Goal: Transaction & Acquisition: Purchase product/service

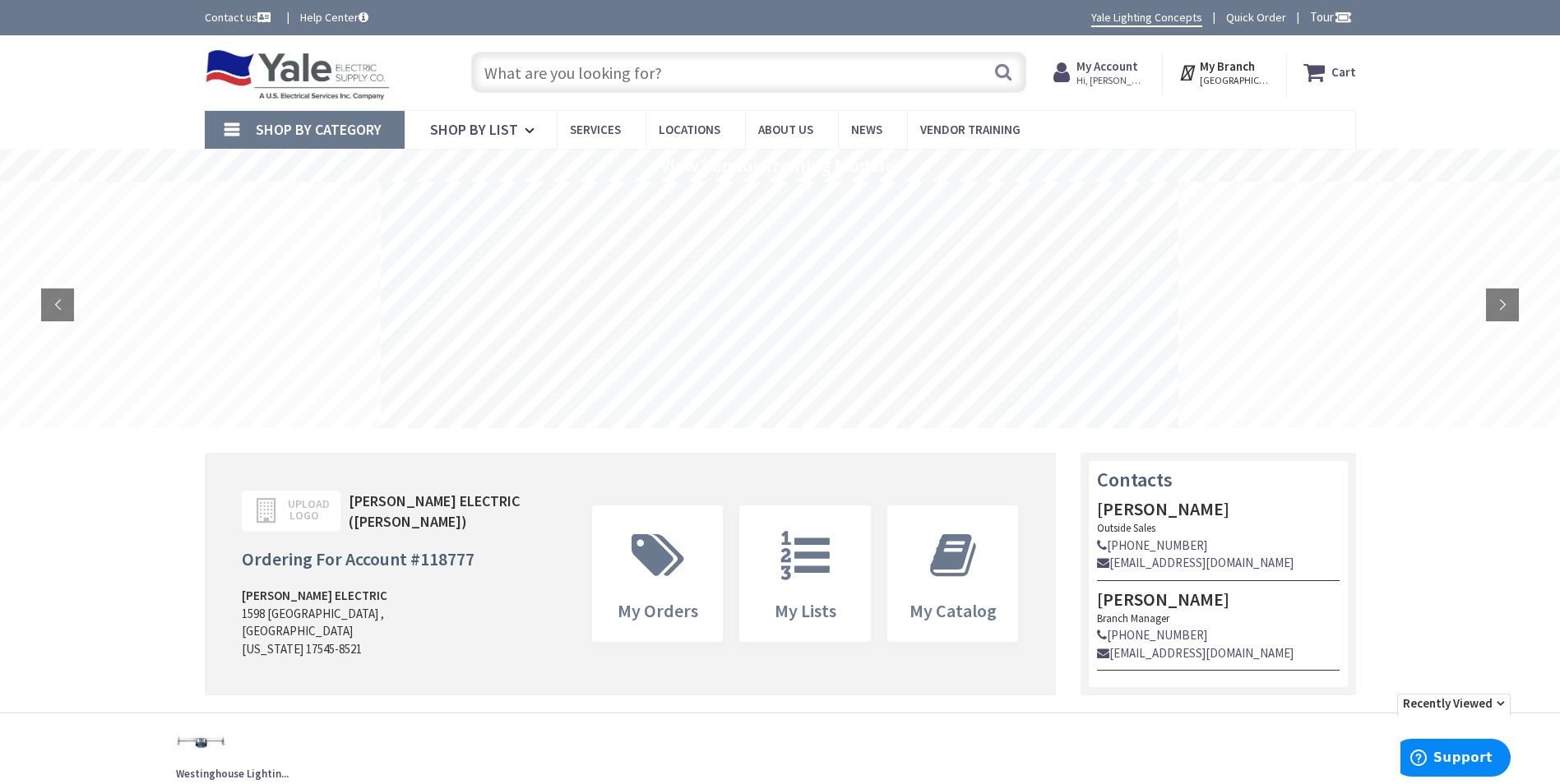
click at [585, 75] on input "text" at bounding box center [748, 73] width 555 height 41
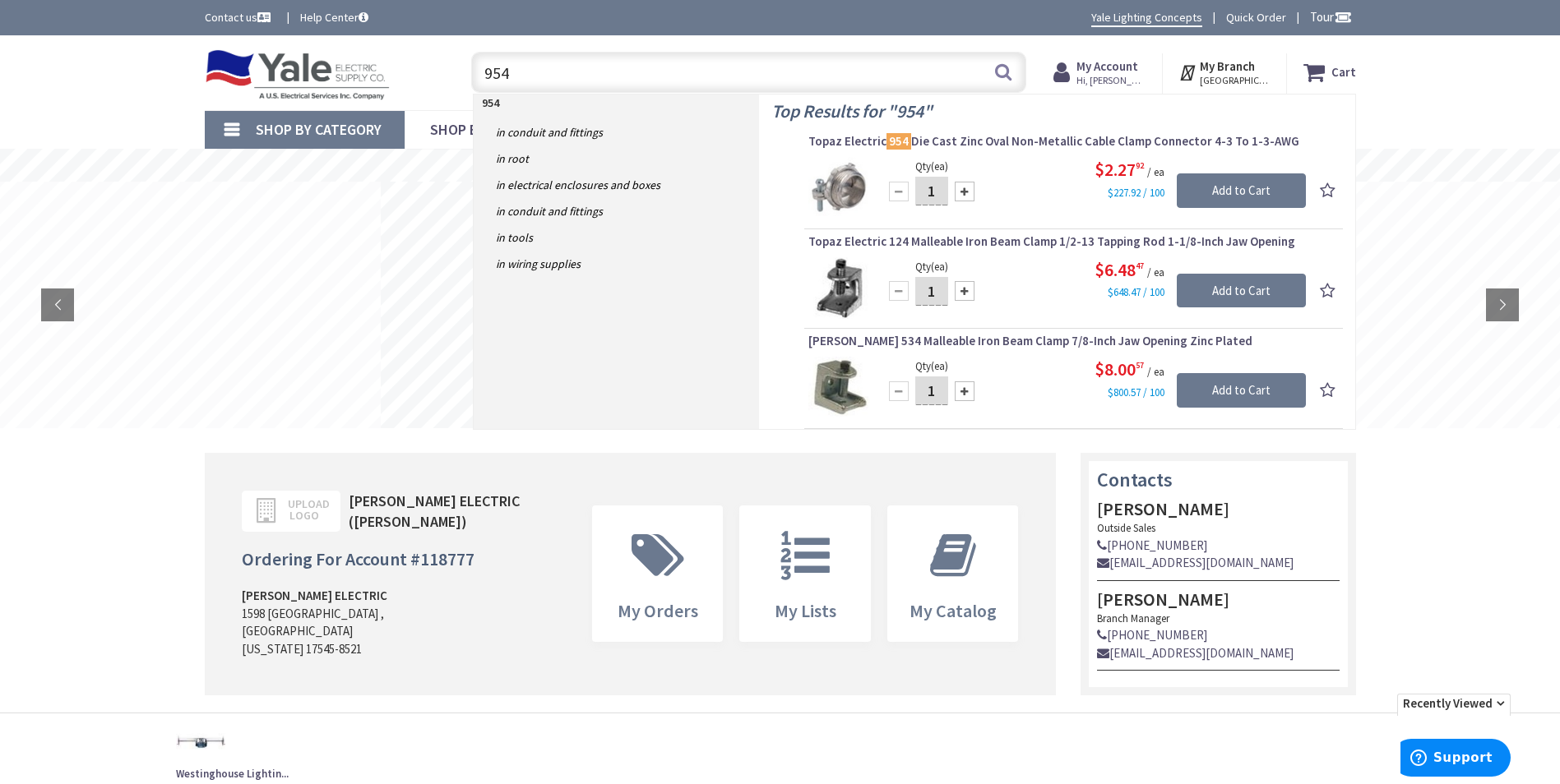
type input "954"
drag, startPoint x: 799, startPoint y: 68, endPoint x: 432, endPoint y: 48, distance: 367.5
click at [432, 48] on div "Toggle Nav 954 954 Search Cart My Cart Close" at bounding box center [780, 73] width 1176 height 55
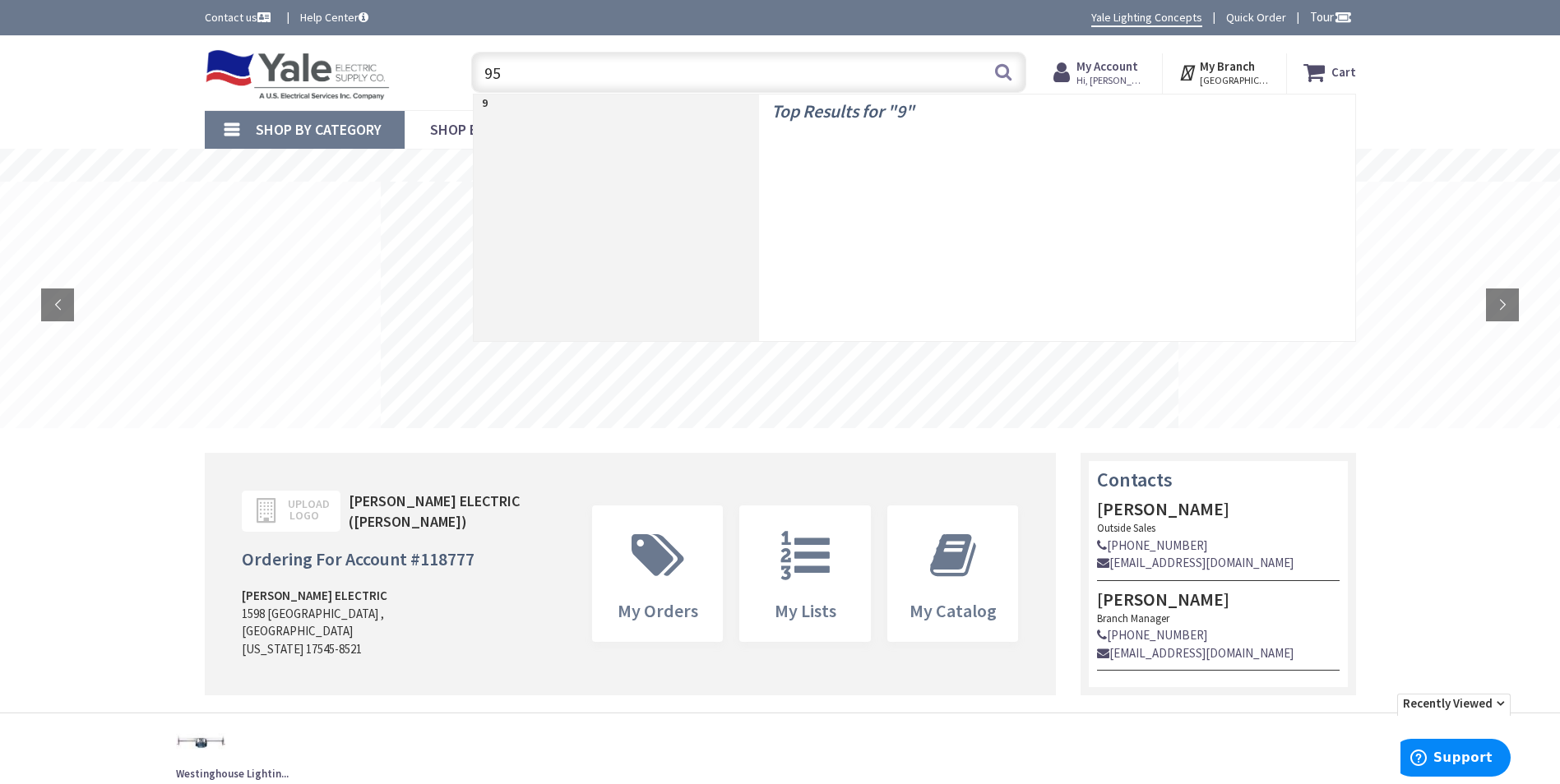
type input "954"
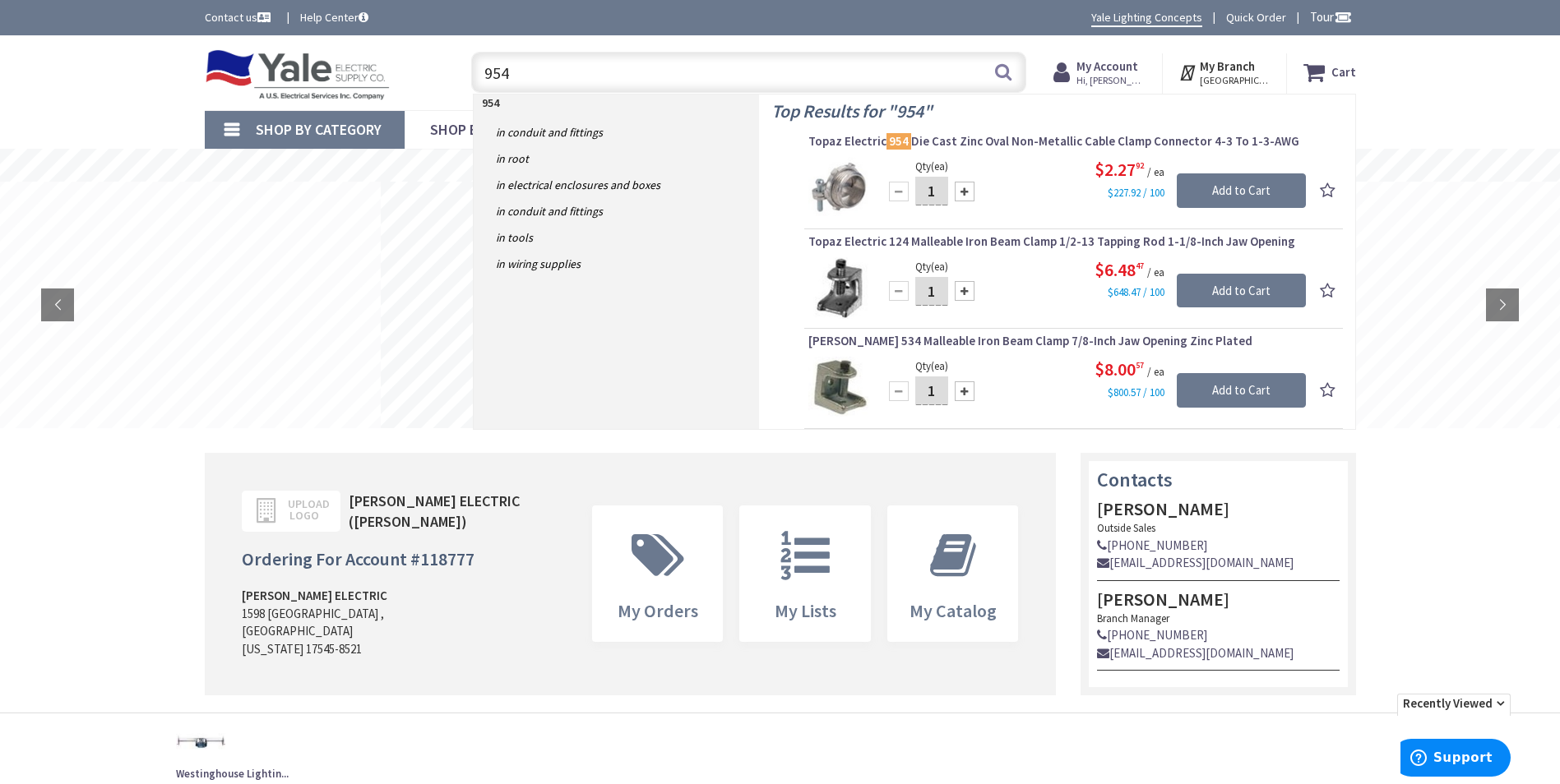
drag, startPoint x: 937, startPoint y: 183, endPoint x: 913, endPoint y: 183, distance: 24.0
click at [913, 183] on div "1" at bounding box center [932, 191] width 99 height 33
type input "10"
click at [1210, 191] on input "Add to Cart" at bounding box center [1241, 190] width 129 height 34
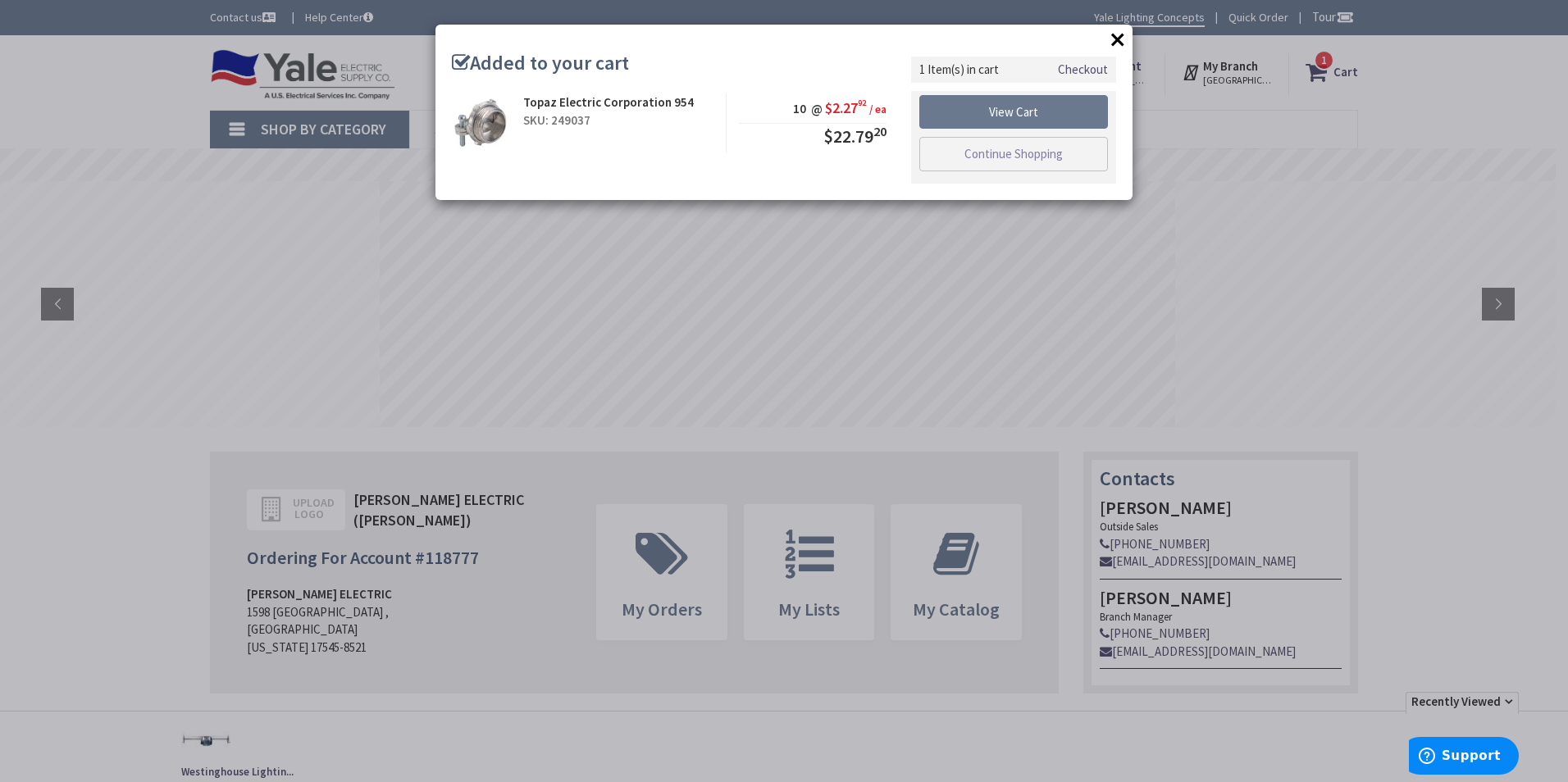
click at [1109, 38] on button "×" at bounding box center [1118, 39] width 24 height 24
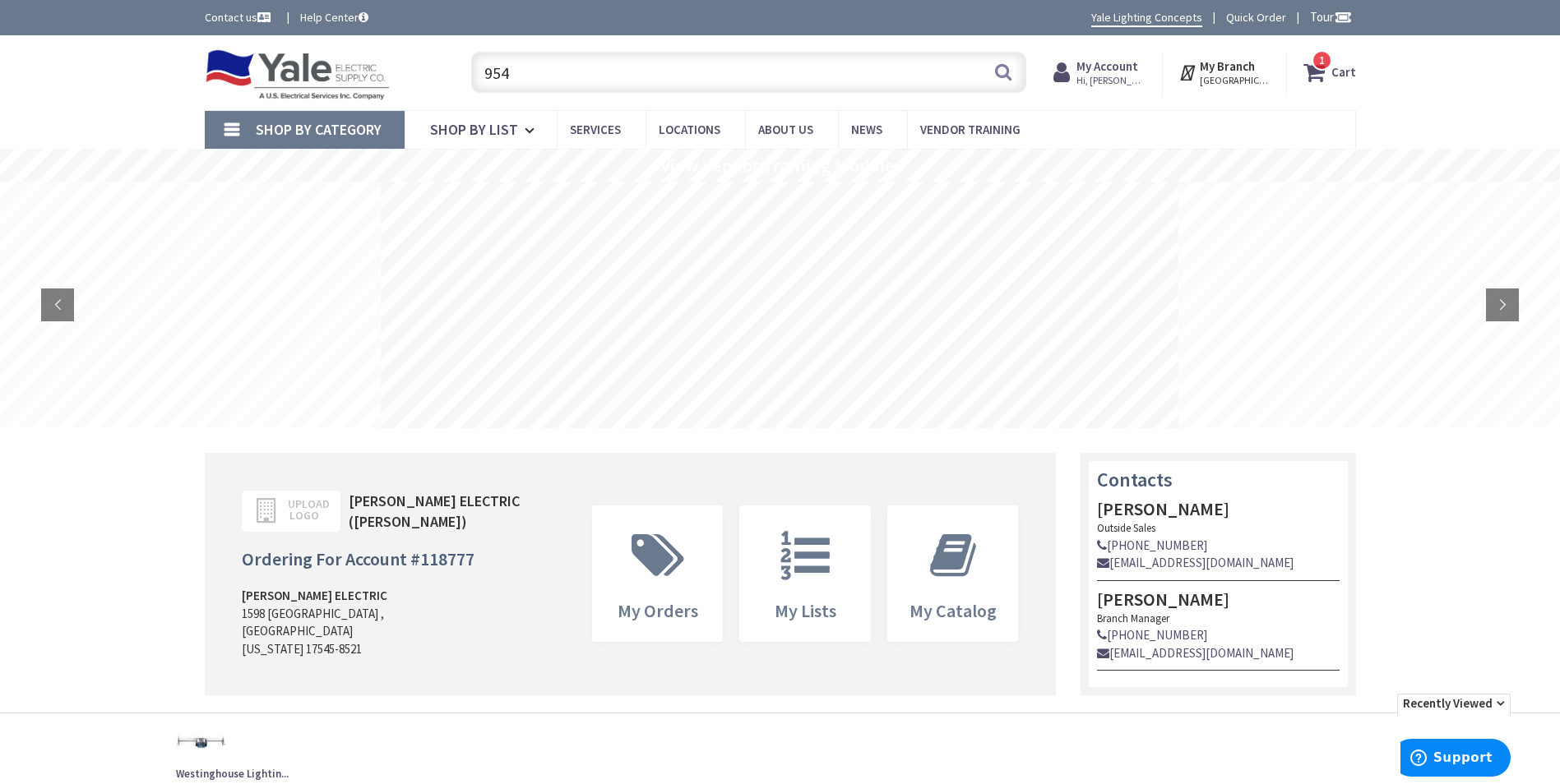
drag, startPoint x: 630, startPoint y: 81, endPoint x: 329, endPoint y: 94, distance: 301.3
click at [329, 94] on div "Toggle Nav 954 954 Search 1 1 1 items Cart My Cart 1 Close 1" at bounding box center [780, 73] width 1176 height 55
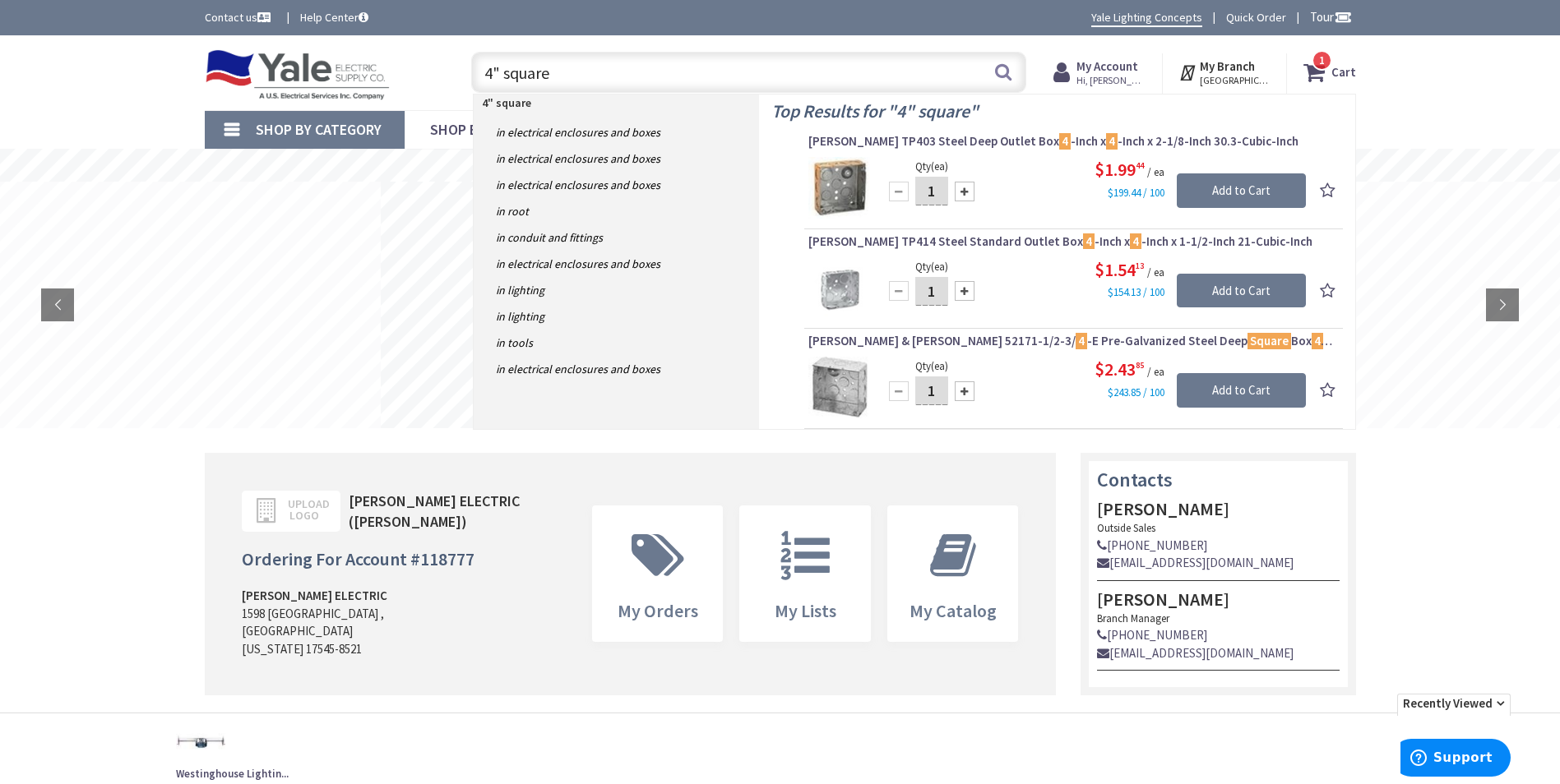
type input "4" square"
drag, startPoint x: 522, startPoint y: 56, endPoint x: 437, endPoint y: 52, distance: 85.1
click at [454, 52] on div "4" square 4" square Search 1" at bounding box center [744, 72] width 588 height 52
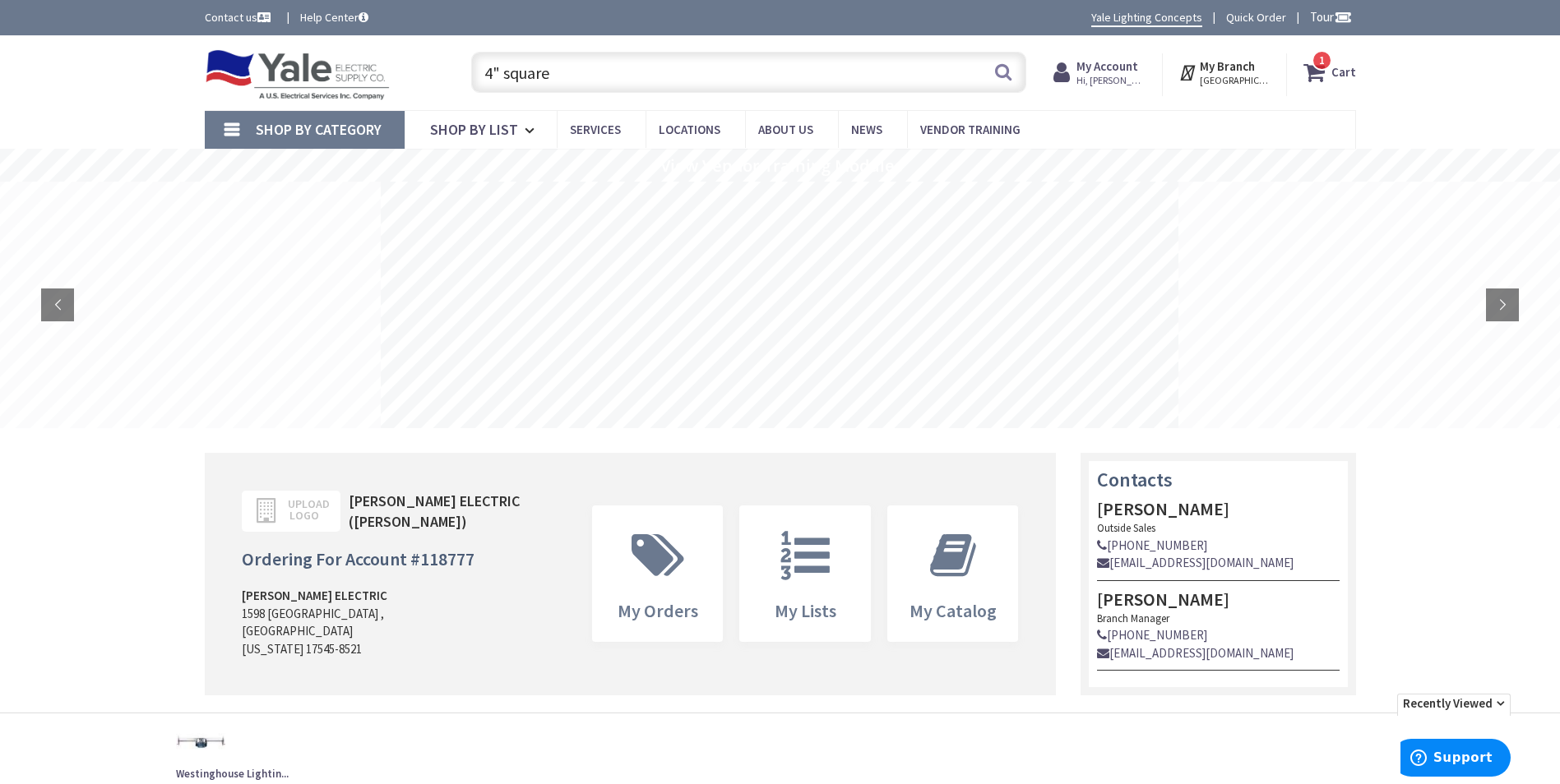
click at [605, 66] on input "4" square" at bounding box center [748, 73] width 555 height 41
drag, startPoint x: 605, startPoint y: 66, endPoint x: 402, endPoint y: 61, distance: 203.1
click at [402, 61] on div "Toggle Nav 4" square 4" square Search 1 1 1 items Cart My Cart 1 Close 1" at bounding box center [780, 73] width 1176 height 55
click at [1317, 78] on icon at bounding box center [1318, 73] width 28 height 30
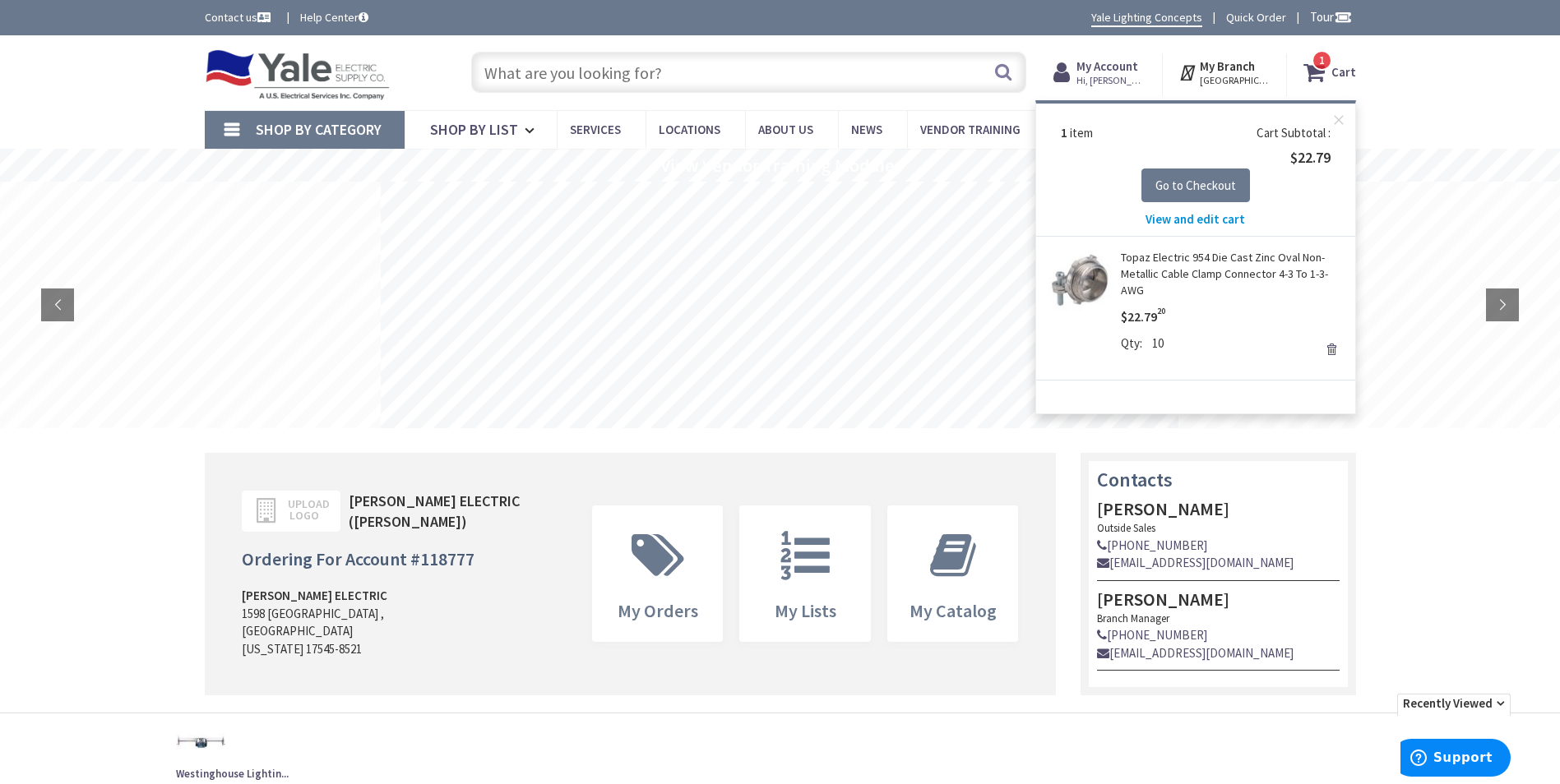
click at [1458, 80] on div "Skip to Content Toggle Nav Search 1 1 1 items Cart My Cart 1 Close" at bounding box center [780, 73] width 1560 height 75
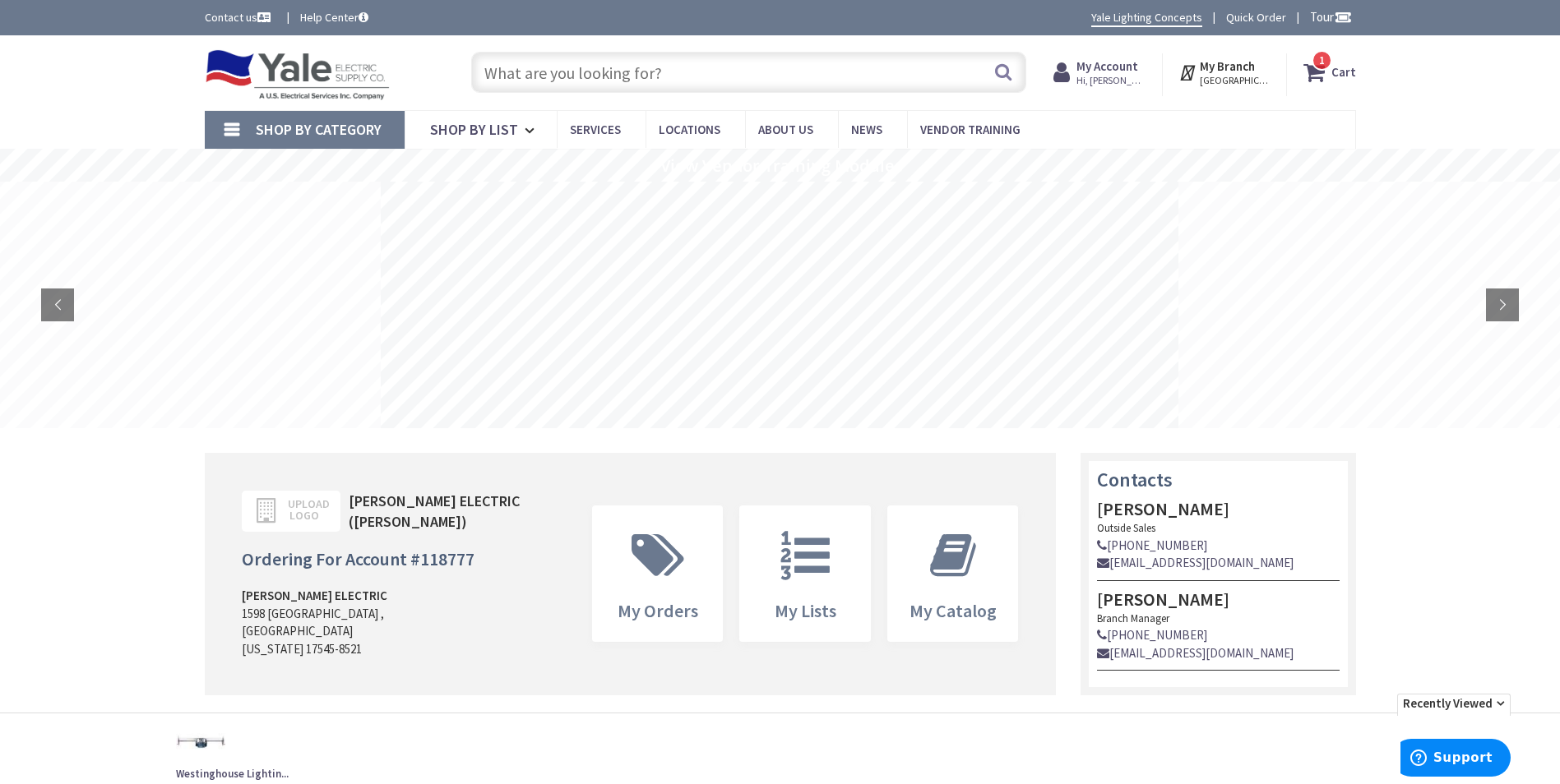
click at [1340, 74] on strong "Cart" at bounding box center [1344, 73] width 24 height 30
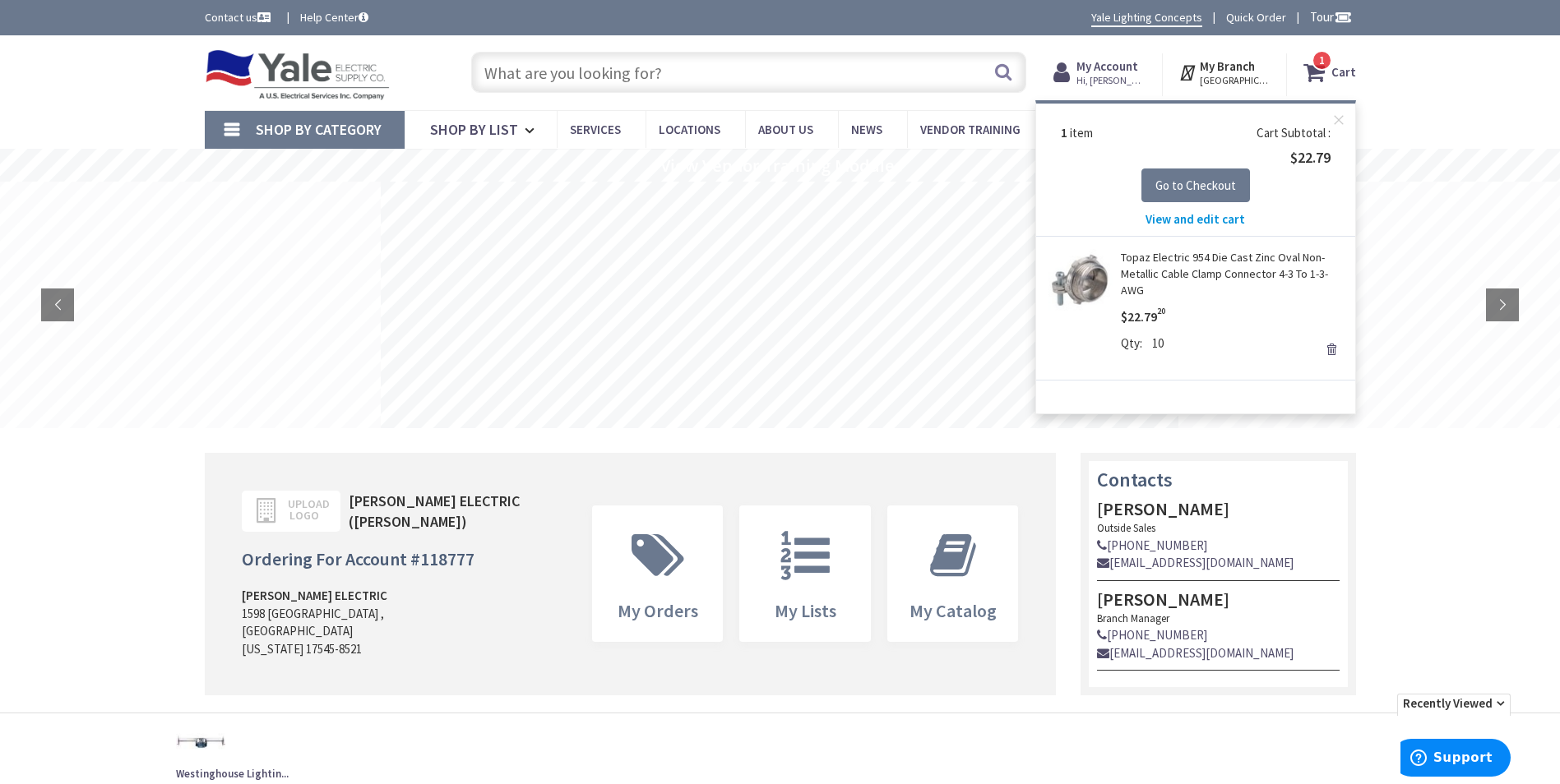
click at [1421, 84] on div "Skip to Content Toggle Nav Search 1 1 1 items Cart My Cart 1 Close" at bounding box center [780, 73] width 1560 height 75
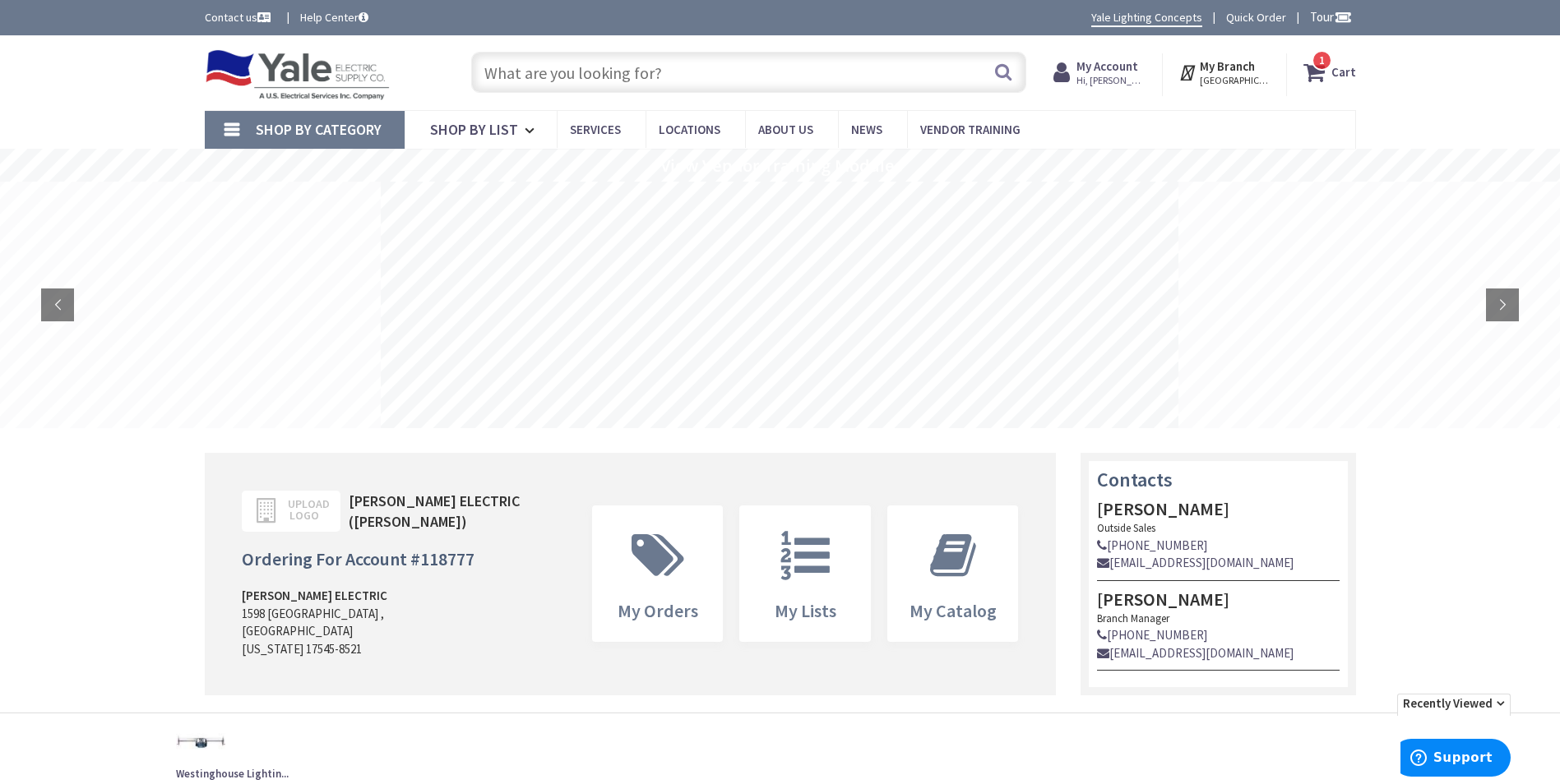
click at [1309, 76] on icon at bounding box center [1318, 73] width 28 height 30
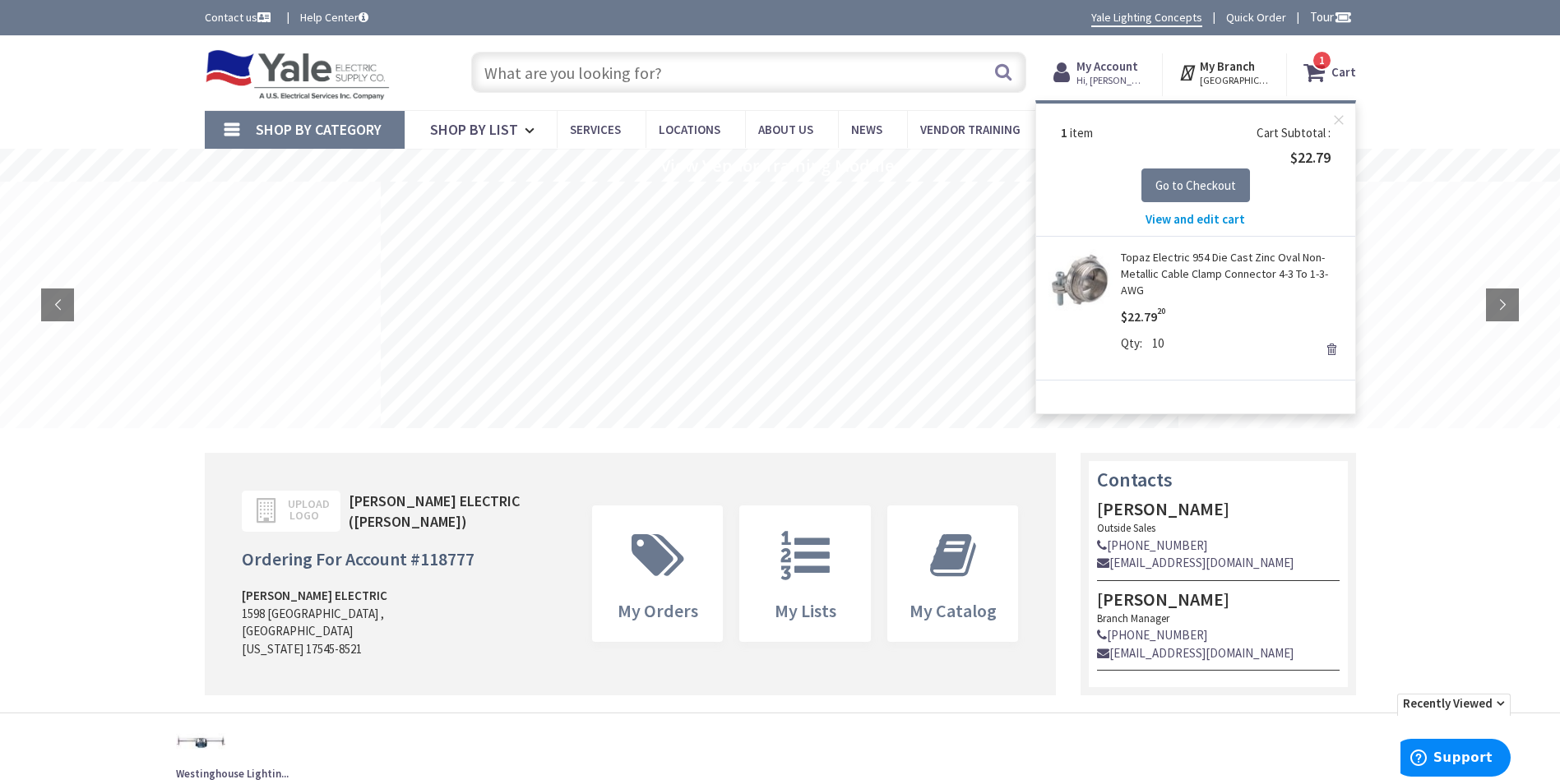
click at [1439, 68] on div "Skip to Content Toggle Nav Search 1 1 1 items Cart My Cart 1 Close" at bounding box center [780, 73] width 1560 height 75
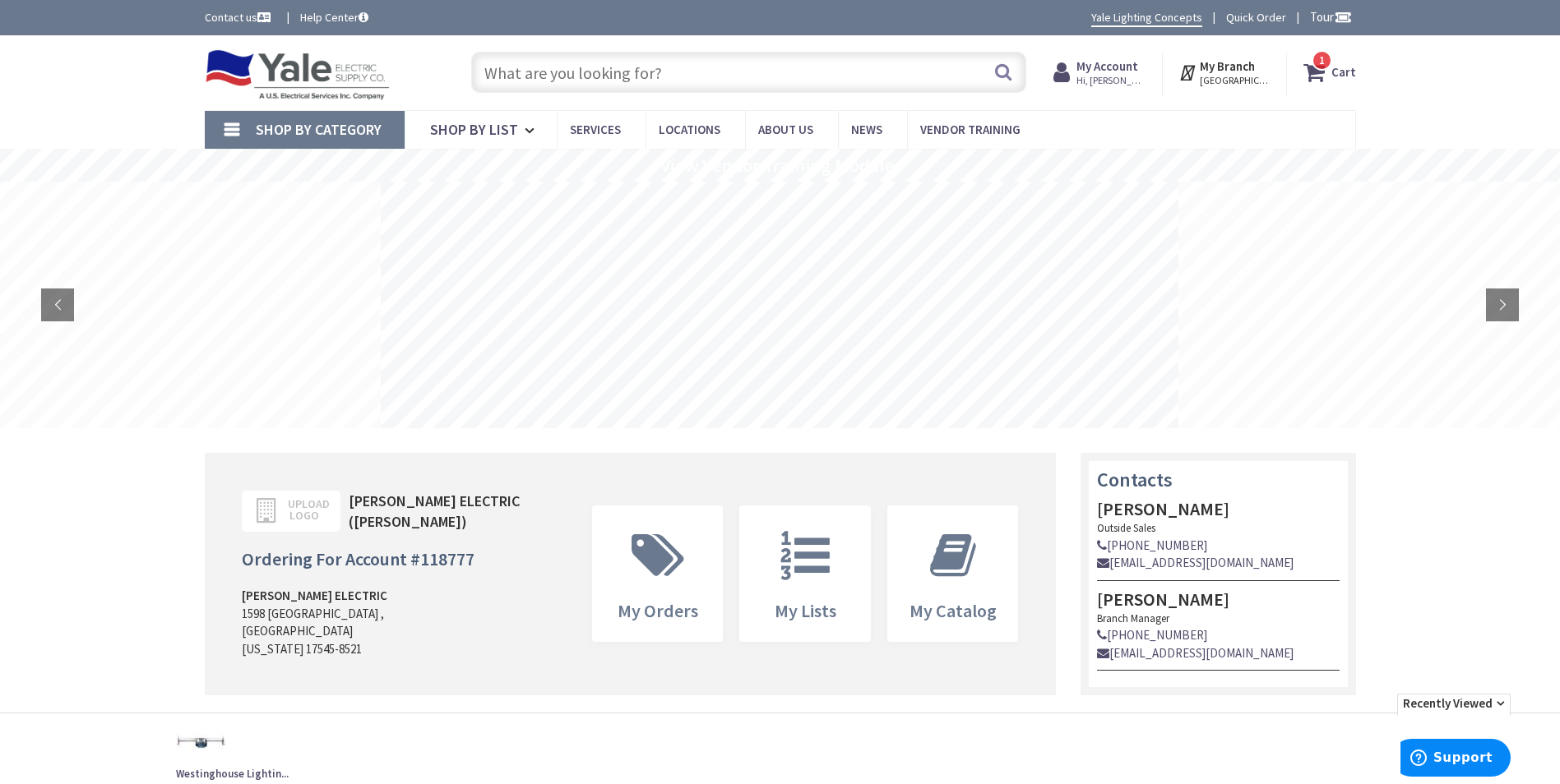
click at [733, 72] on input "text" at bounding box center [748, 73] width 555 height 41
click at [551, 70] on input "text" at bounding box center [748, 73] width 555 height 41
click at [653, 86] on input "text" at bounding box center [748, 73] width 555 height 41
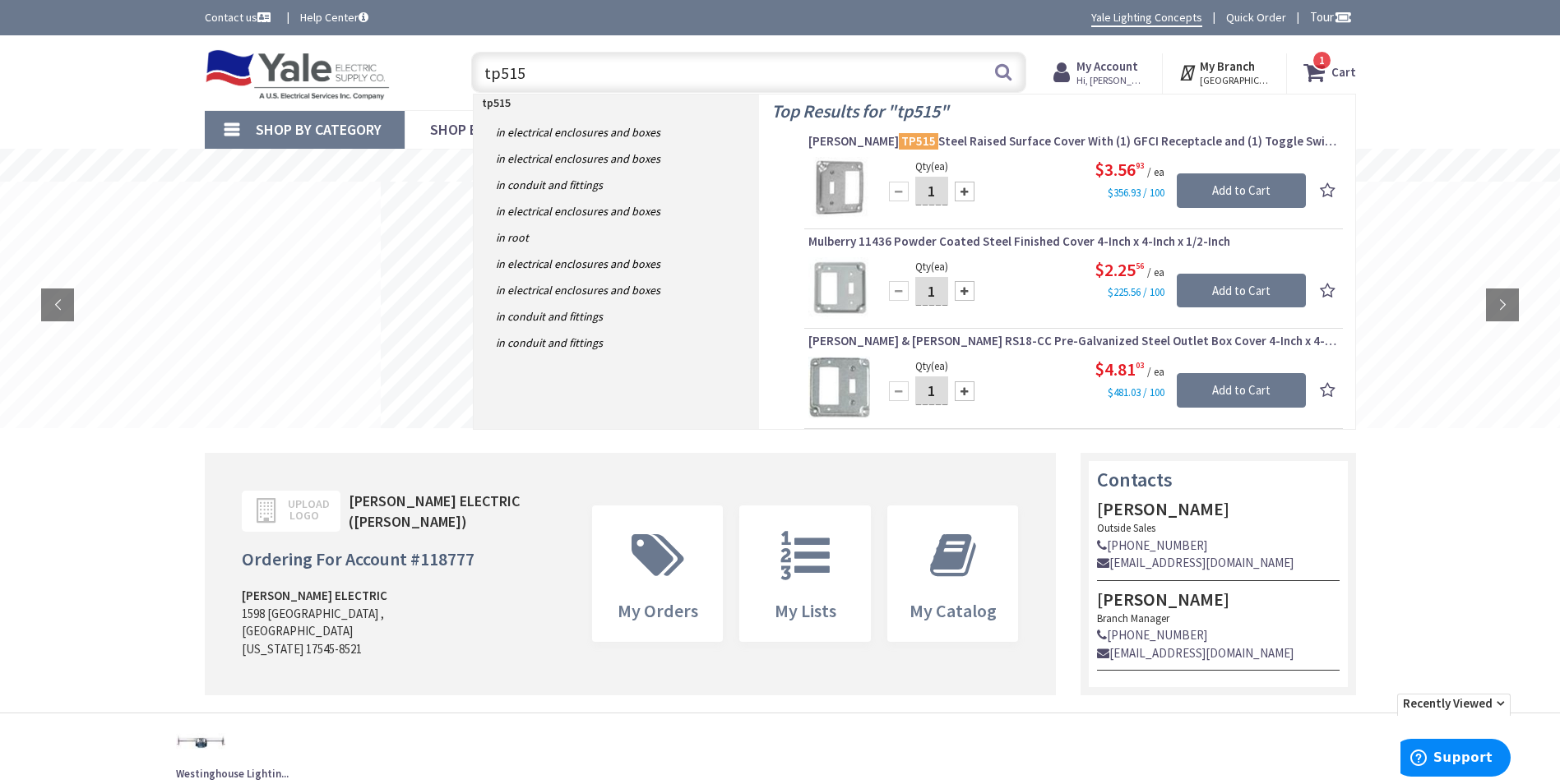
type input "tp515"
drag, startPoint x: 1494, startPoint y: 94, endPoint x: 1264, endPoint y: 117, distance: 231.1
click at [1494, 94] on div "Skip to Content Toggle Nav tp515 tp515 Search 1 1 1 items Cart My Cart 1 Close 1" at bounding box center [780, 73] width 1560 height 75
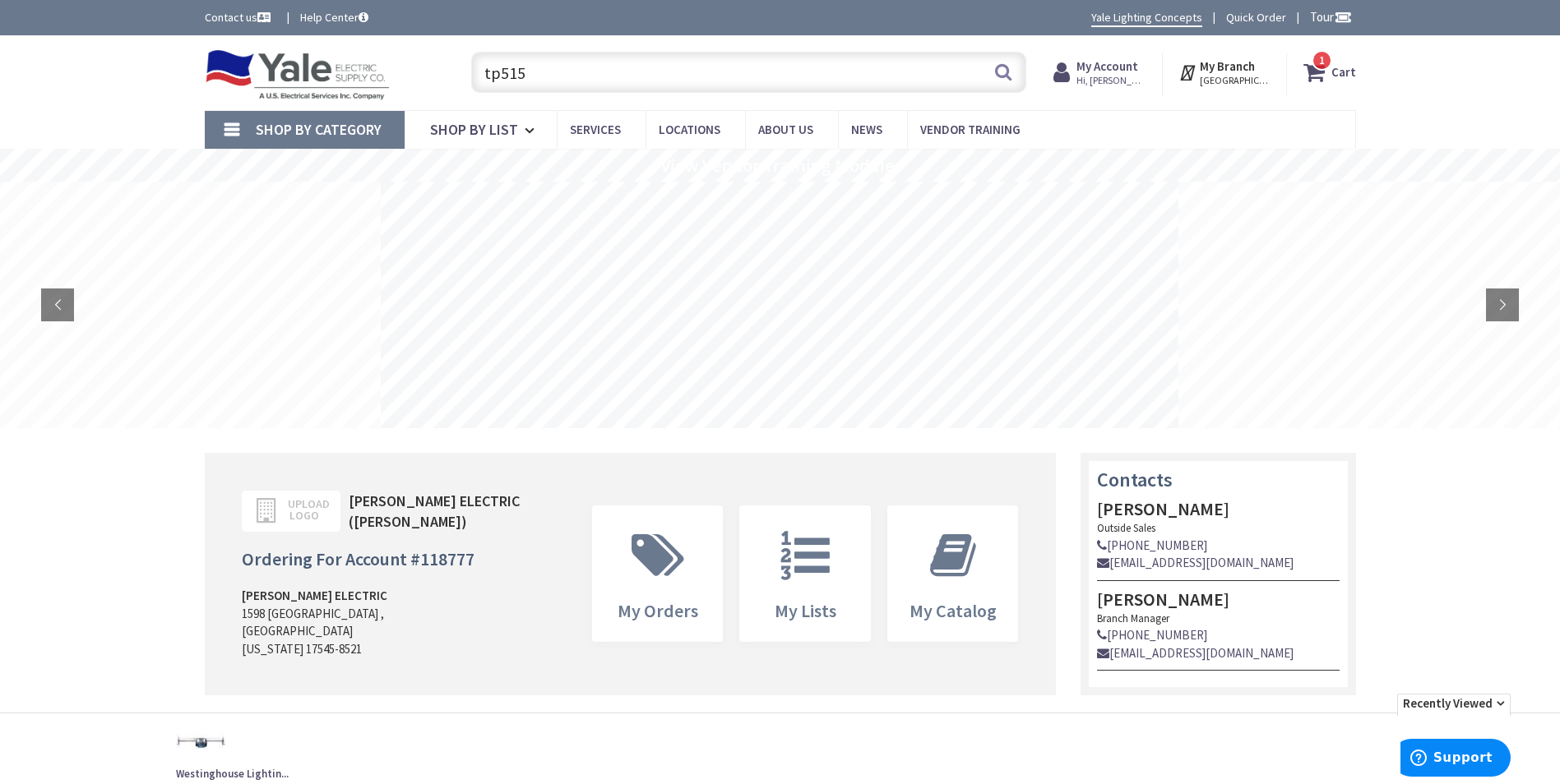
click at [1316, 68] on icon at bounding box center [1318, 73] width 28 height 30
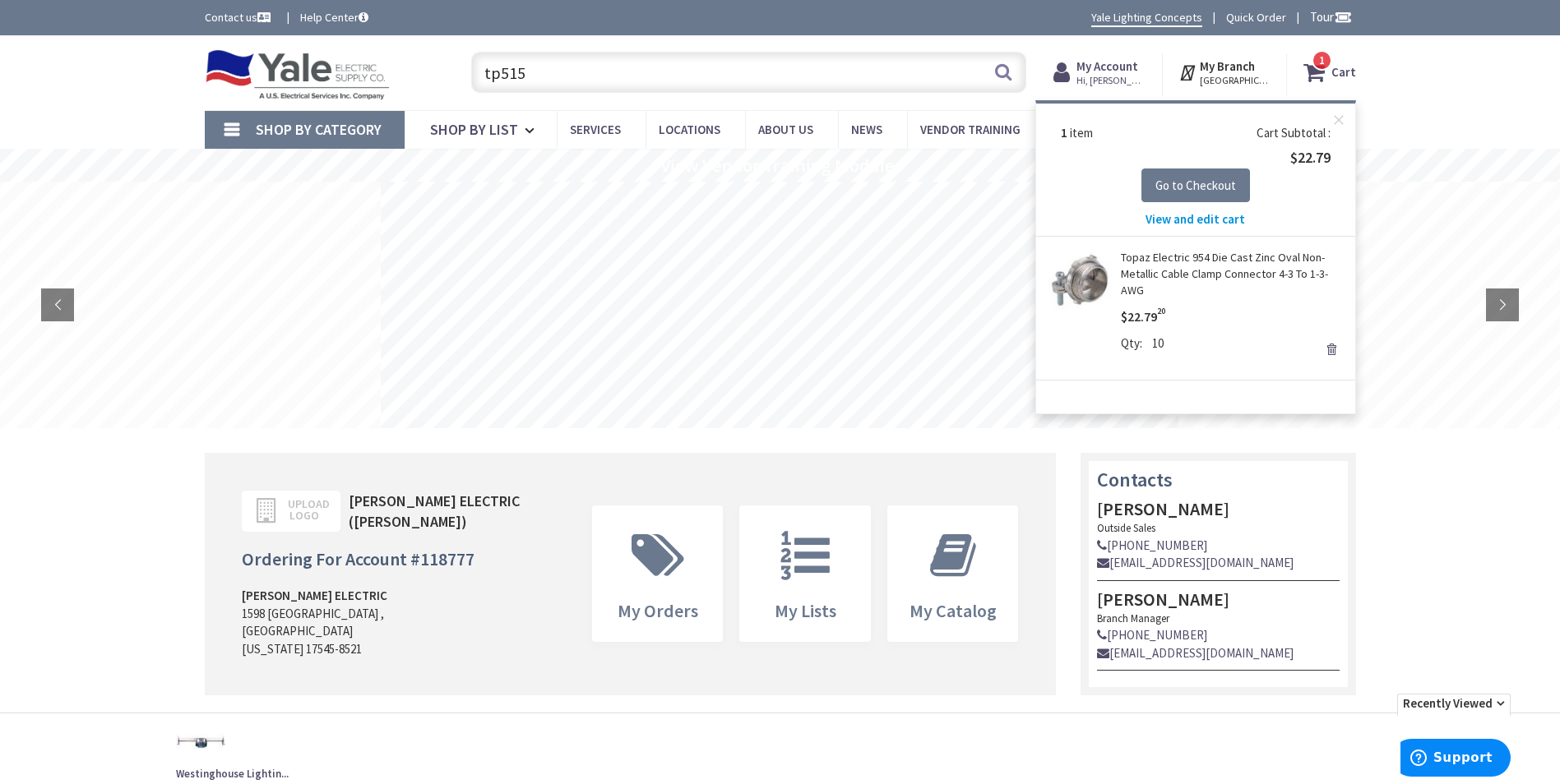
click at [1412, 97] on div "Skip to Content Toggle Nav tp515 tp515 Search 1 1 1 items Cart My Cart 1 Close 1" at bounding box center [780, 73] width 1560 height 75
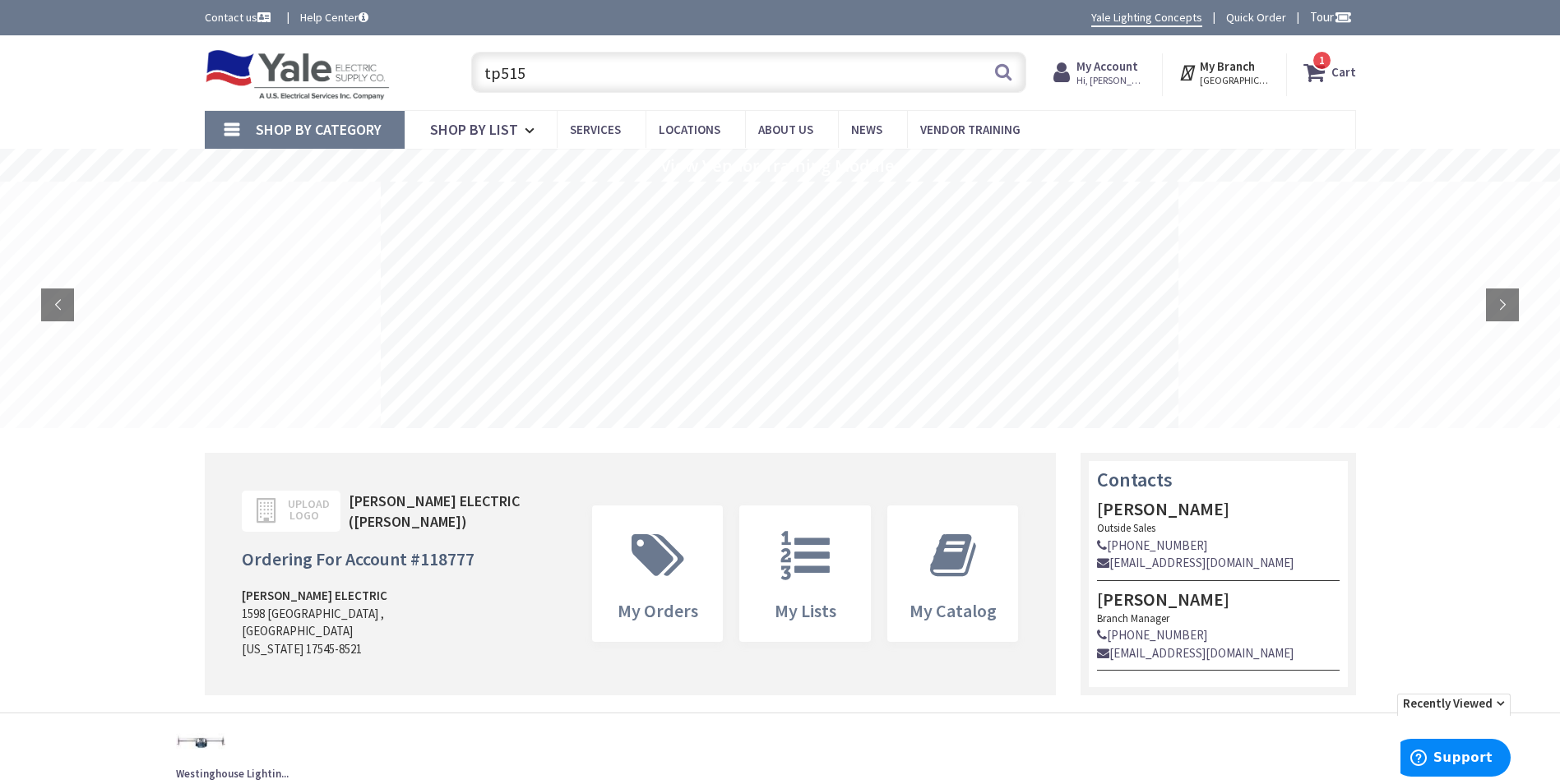
click at [587, 38] on div "Skip to Content Toggle Nav tp515 tp515 Search 1 1 1 items Cart My Cart 1 Close 1" at bounding box center [780, 73] width 1234 height 75
click at [581, 77] on input "tp515" at bounding box center [748, 73] width 555 height 41
click at [1320, 75] on icon at bounding box center [1318, 73] width 28 height 30
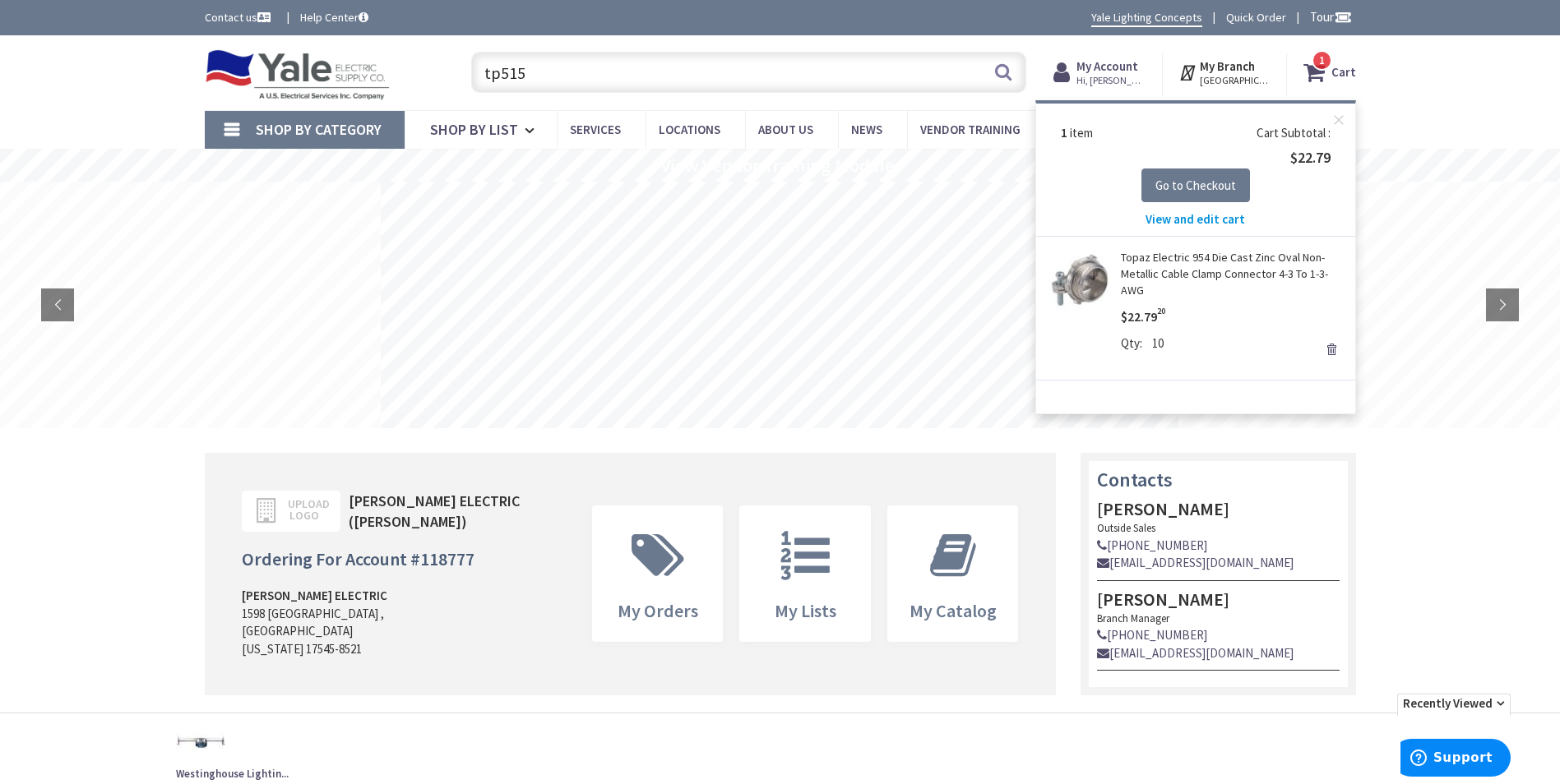
click at [1327, 350] on link "Remove" at bounding box center [1332, 349] width 23 height 23
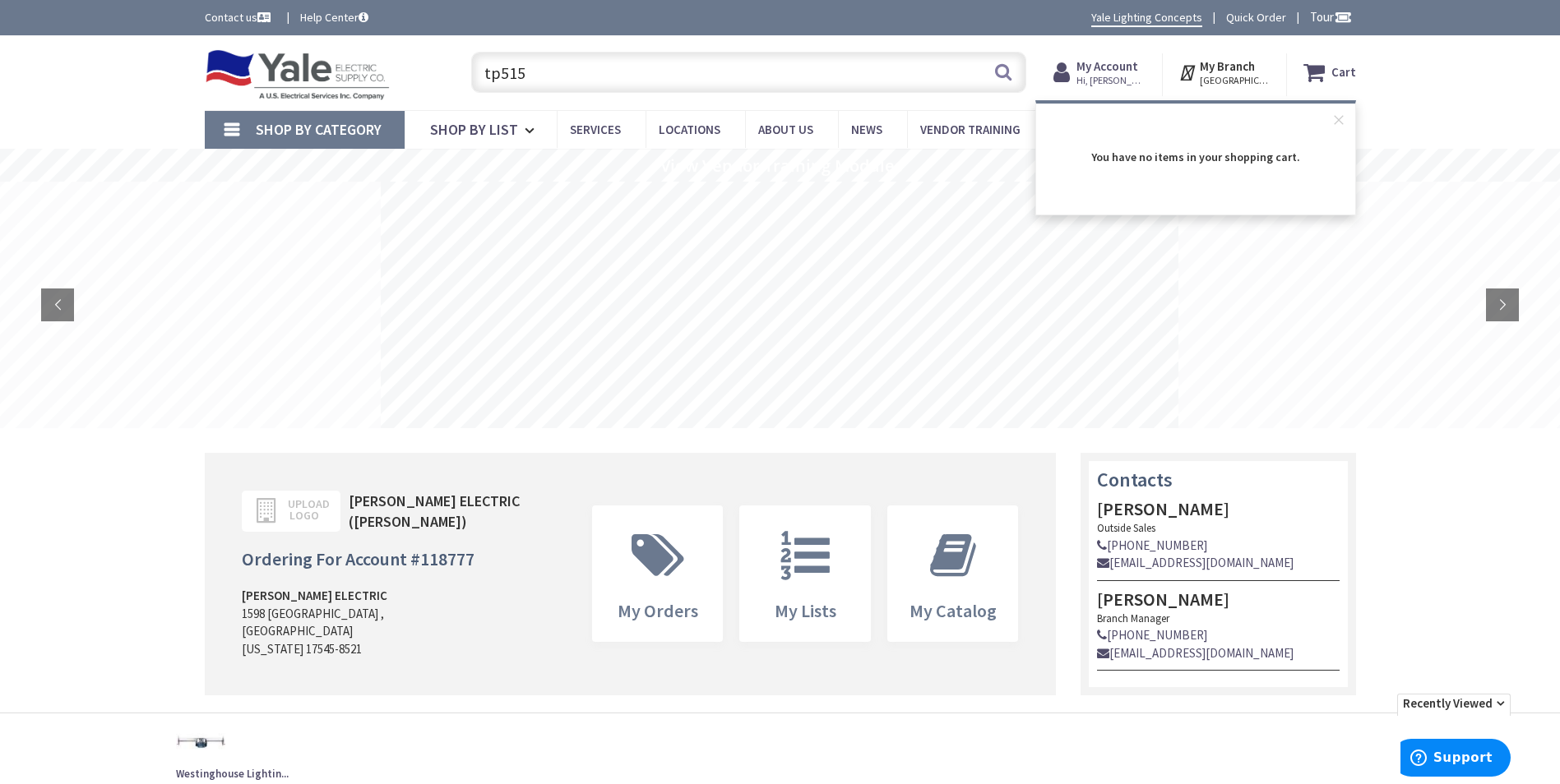
click at [569, 31] on div "Contact us Help Center Yale Lighting Concepts Quick Order Tour" at bounding box center [780, 18] width 1560 height 35
